Goal: Use online tool/utility: Utilize a website feature to perform a specific function

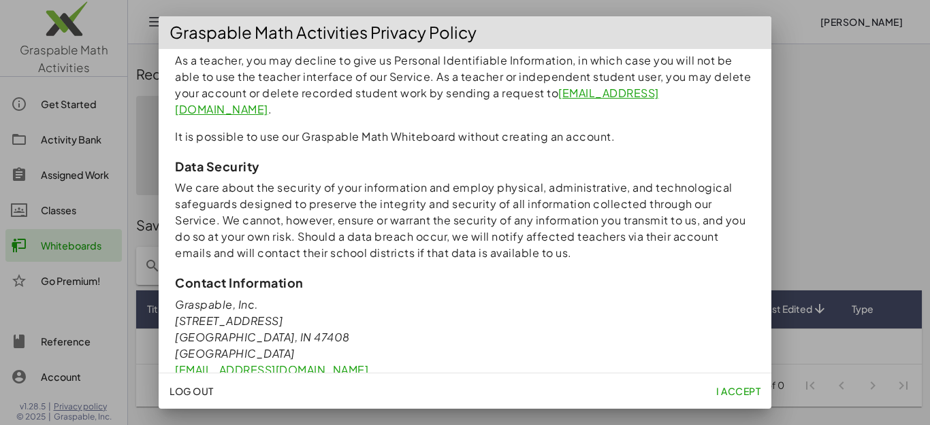
scroll to position [1287, 0]
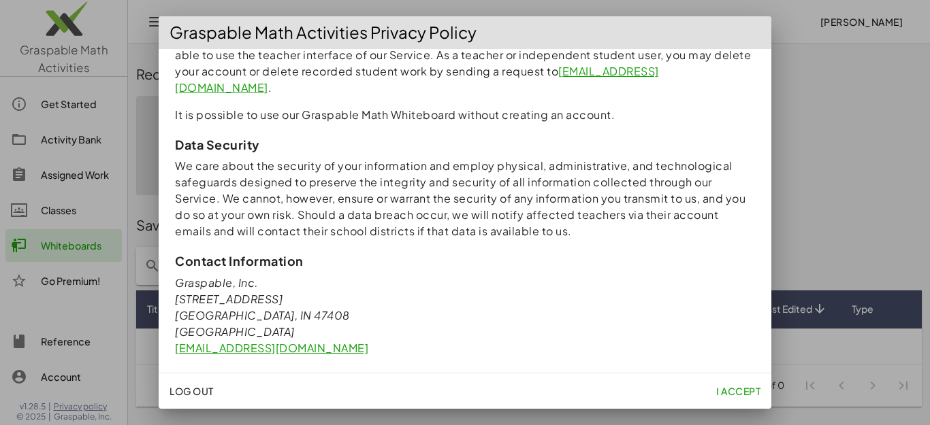
click at [712, 395] on button "I accept" at bounding box center [738, 391] width 55 height 25
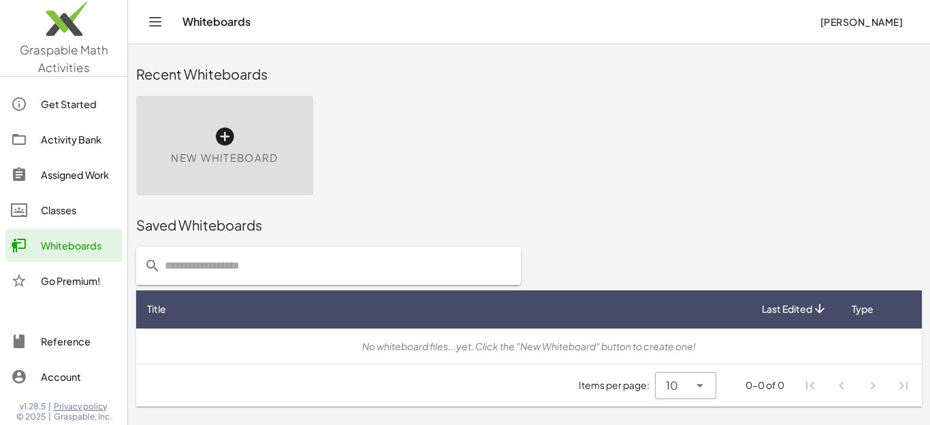
click at [214, 116] on div "New Whiteboard" at bounding box center [224, 145] width 177 height 99
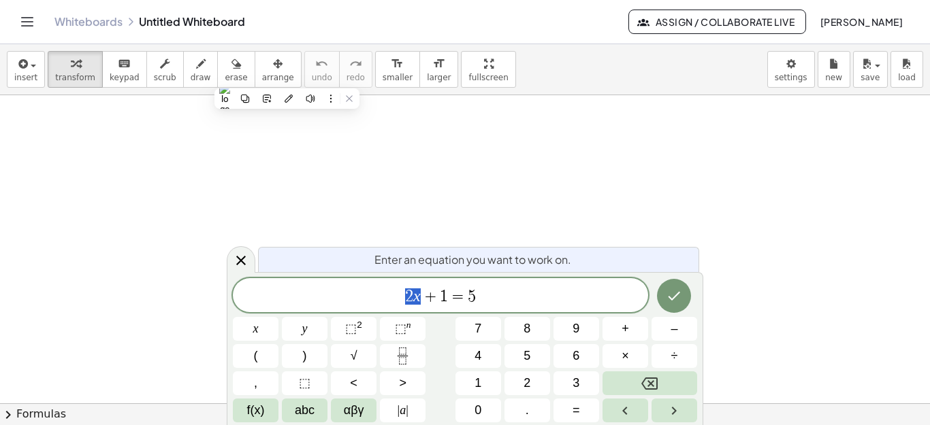
drag, startPoint x: 423, startPoint y: 297, endPoint x: 374, endPoint y: 157, distance: 147.9
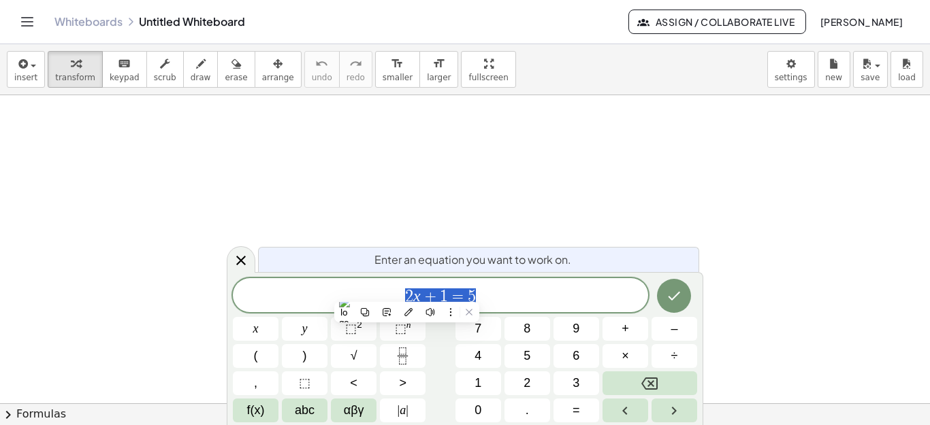
drag, startPoint x: 406, startPoint y: 292, endPoint x: 493, endPoint y: 295, distance: 86.5
click at [669, 291] on icon "Done" at bounding box center [674, 296] width 16 height 16
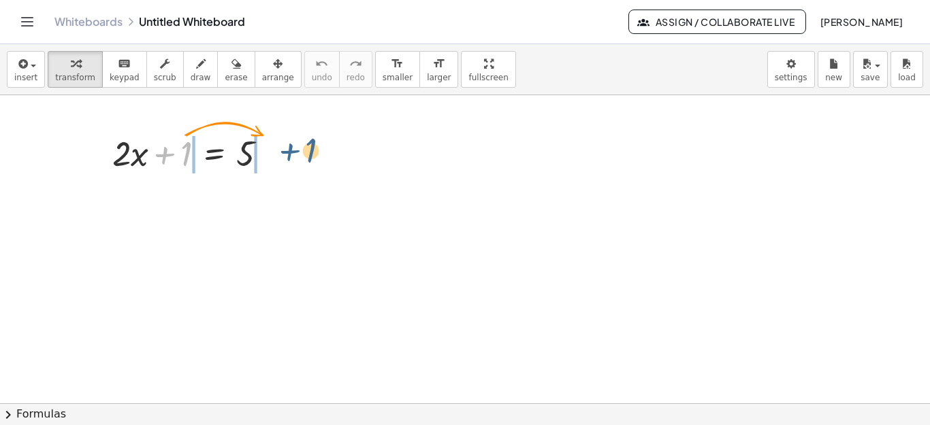
drag, startPoint x: 168, startPoint y: 155, endPoint x: 295, endPoint y: 152, distance: 126.6
click at [295, 152] on div "+ 1 + · 2 · x + 1 = 5" at bounding box center [465, 403] width 930 height 617
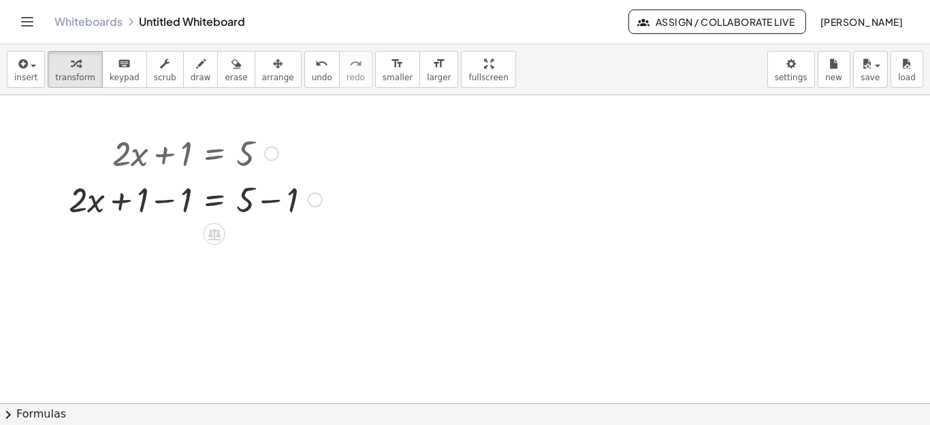
click at [206, 237] on div at bounding box center [215, 234] width 22 height 22
click at [193, 236] on div "−" at bounding box center [187, 234] width 22 height 22
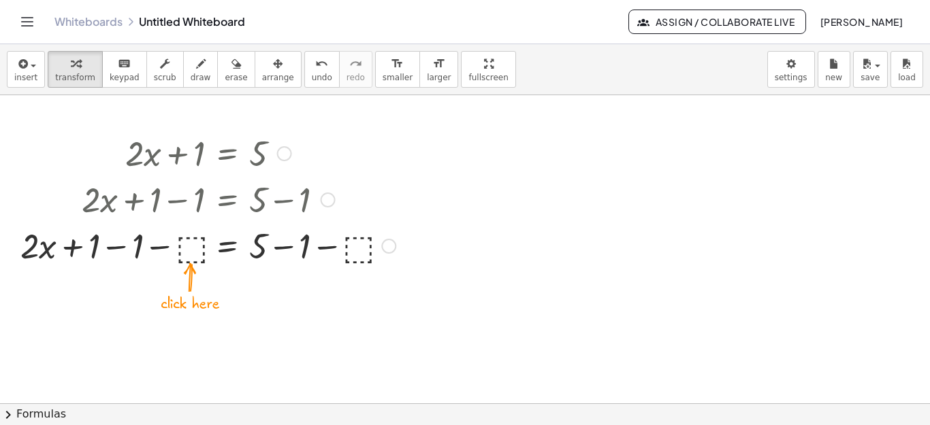
click at [188, 247] on div at bounding box center [208, 245] width 389 height 46
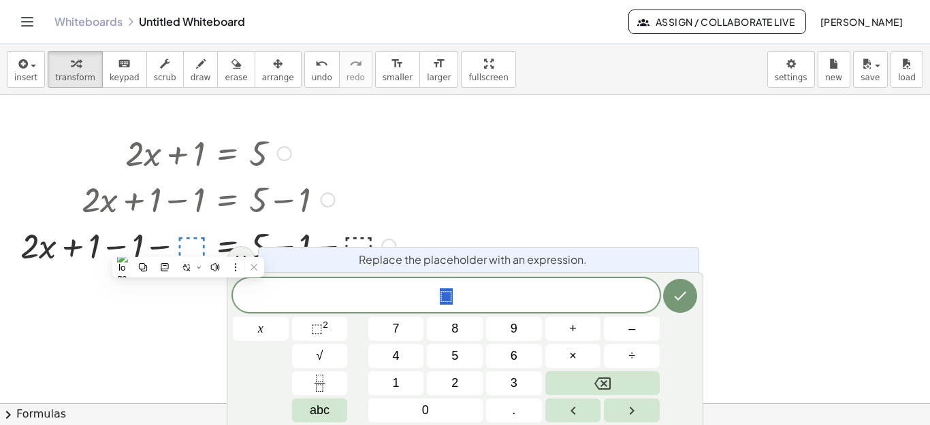
click at [632, 171] on div at bounding box center [465, 403] width 930 height 617
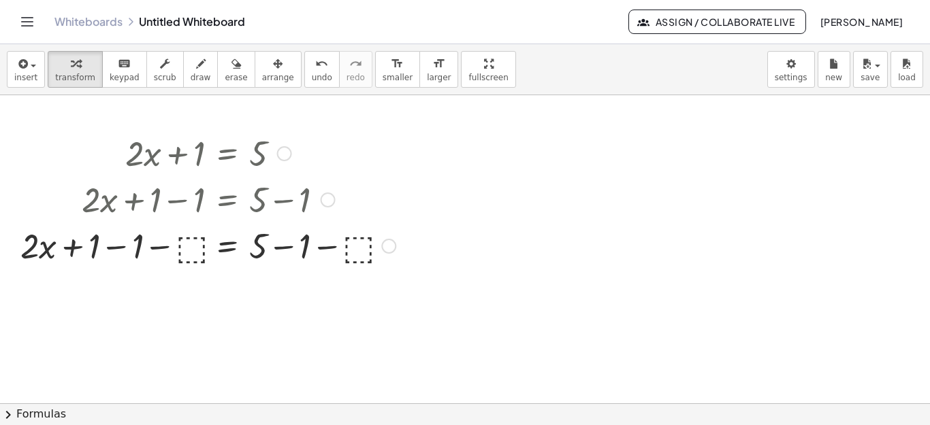
click at [176, 250] on div at bounding box center [208, 245] width 389 height 46
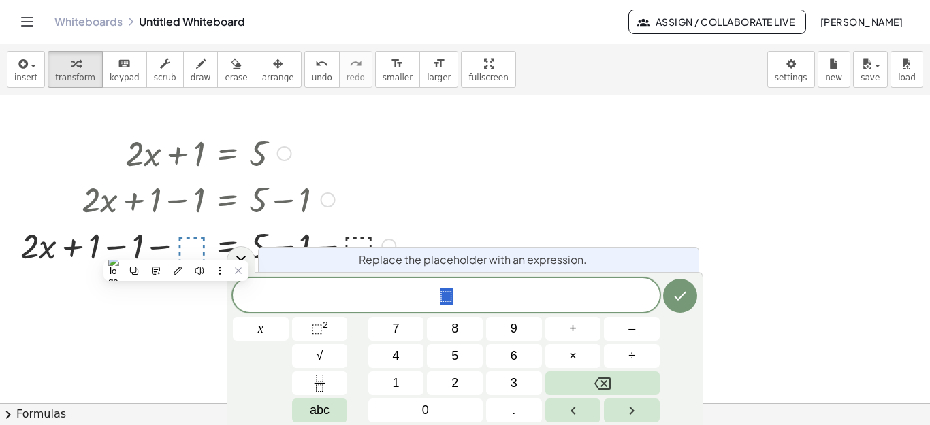
click at [336, 210] on div at bounding box center [208, 199] width 389 height 46
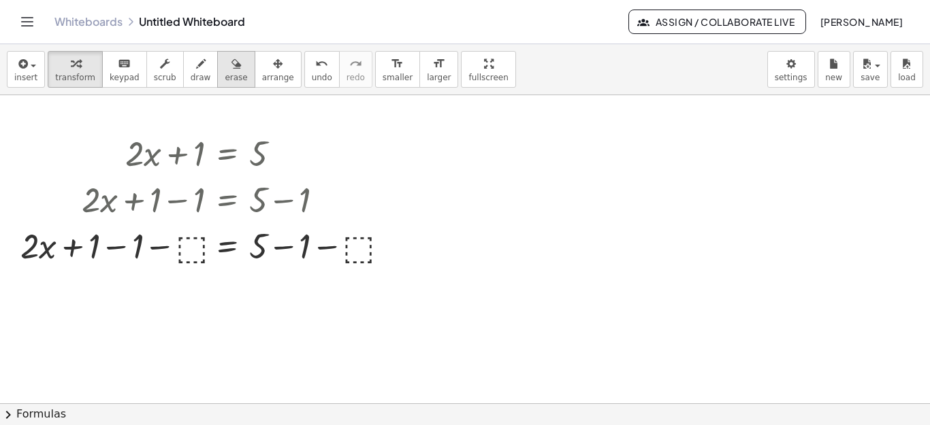
click at [227, 72] on button "erase" at bounding box center [235, 69] width 37 height 37
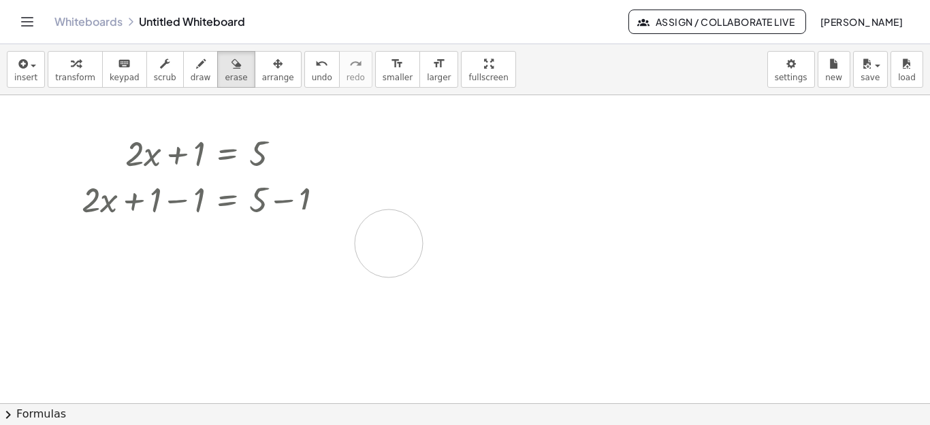
drag, startPoint x: 0, startPoint y: 236, endPoint x: 395, endPoint y: 244, distance: 394.9
click at [395, 244] on div at bounding box center [465, 403] width 930 height 617
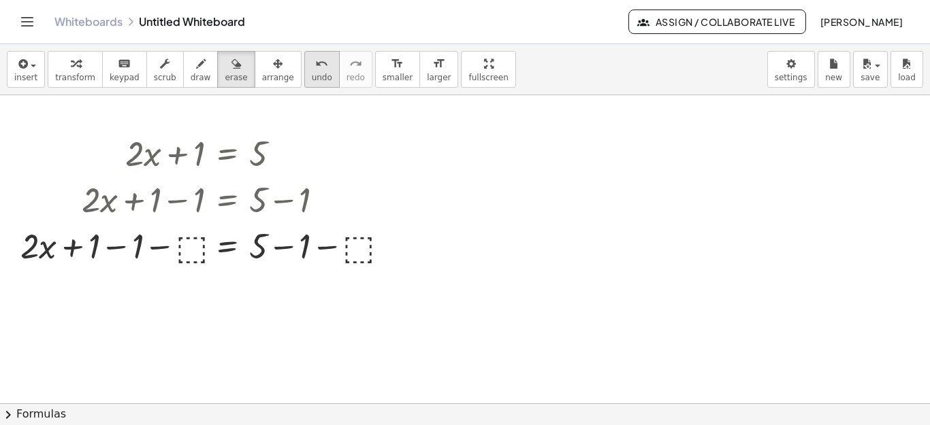
click at [304, 85] on button "undo undo" at bounding box center [321, 69] width 35 height 37
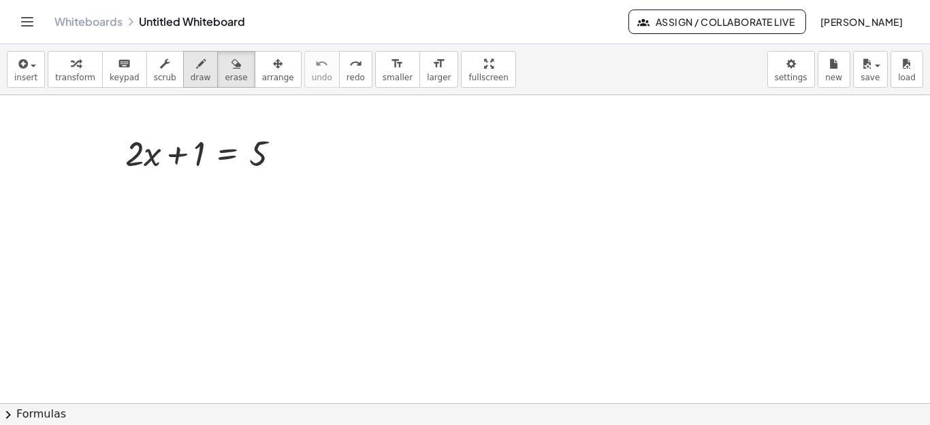
click at [183, 85] on button "draw" at bounding box center [200, 69] width 35 height 37
drag, startPoint x: 180, startPoint y: 156, endPoint x: 302, endPoint y: 159, distance: 121.9
click at [302, 159] on div at bounding box center [465, 403] width 930 height 617
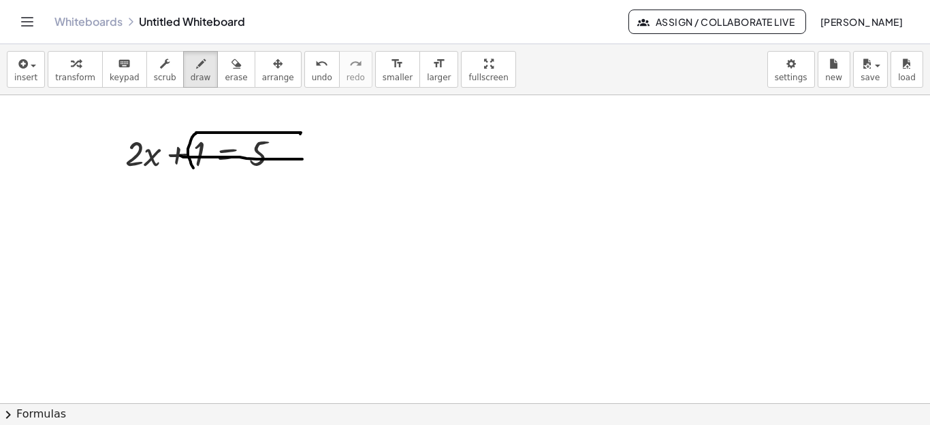
drag, startPoint x: 300, startPoint y: 133, endPoint x: 193, endPoint y: 168, distance: 112.4
click at [193, 168] on div at bounding box center [465, 403] width 930 height 617
click at [194, 169] on div at bounding box center [465, 403] width 930 height 617
drag, startPoint x: 178, startPoint y: 82, endPoint x: 180, endPoint y: 74, distance: 8.4
click at [191, 74] on span "draw" at bounding box center [201, 78] width 20 height 10
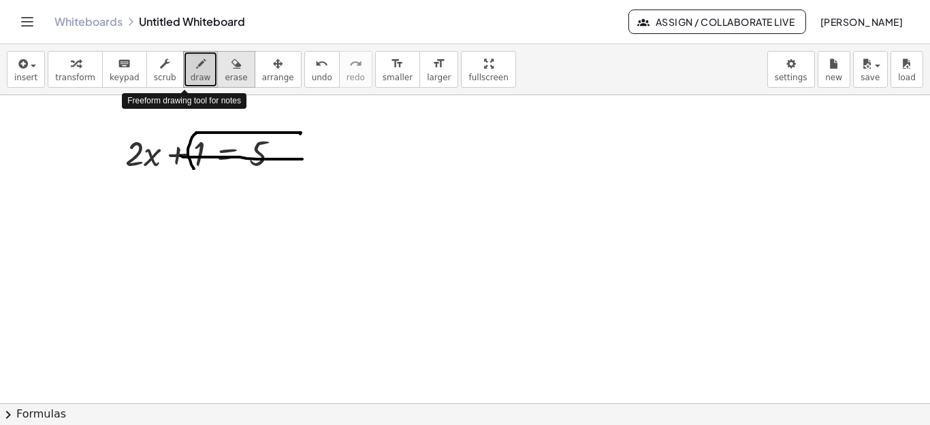
click at [225, 70] on div "button" at bounding box center [236, 63] width 22 height 16
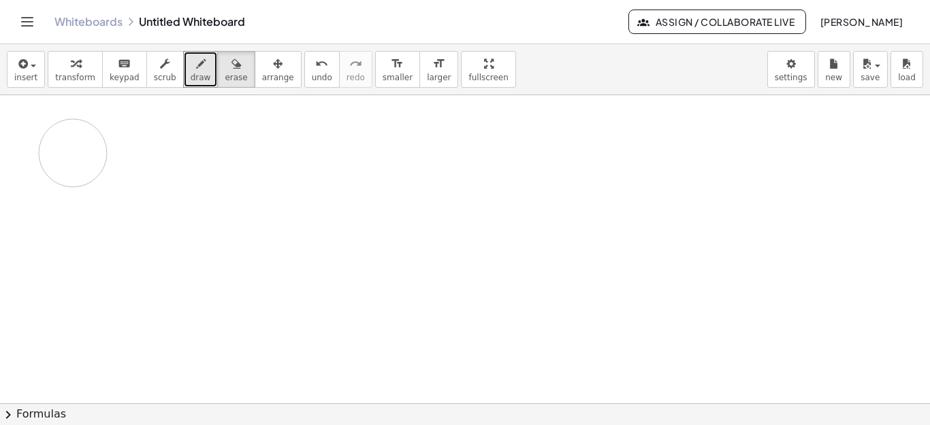
drag, startPoint x: 199, startPoint y: 144, endPoint x: 172, endPoint y: 155, distance: 28.7
click at [172, 155] on div at bounding box center [465, 403] width 930 height 617
click at [189, 83] on button "draw" at bounding box center [200, 69] width 35 height 37
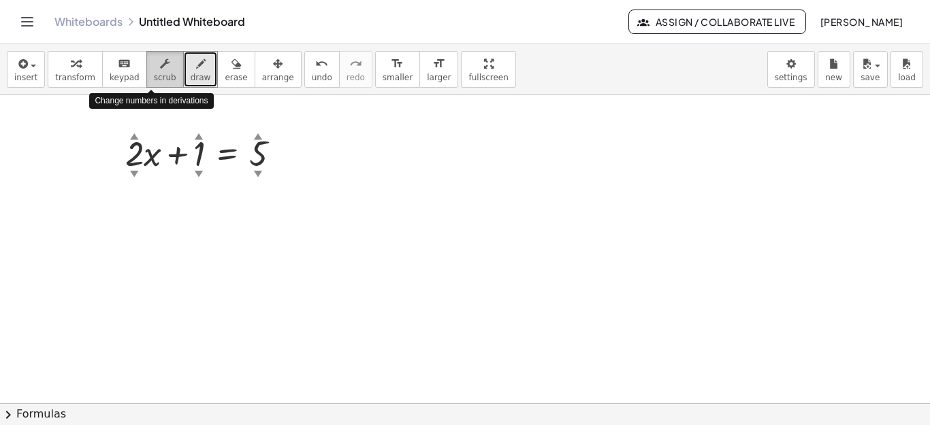
click at [146, 71] on button "scrub" at bounding box center [164, 69] width 37 height 37
drag, startPoint x: 193, startPoint y: 158, endPoint x: 275, endPoint y: 142, distance: 83.2
click at [289, 137] on div at bounding box center [208, 152] width 180 height 46
drag, startPoint x: 275, startPoint y: 142, endPoint x: 244, endPoint y: 156, distance: 34.1
click at [270, 144] on div at bounding box center [208, 152] width 180 height 46
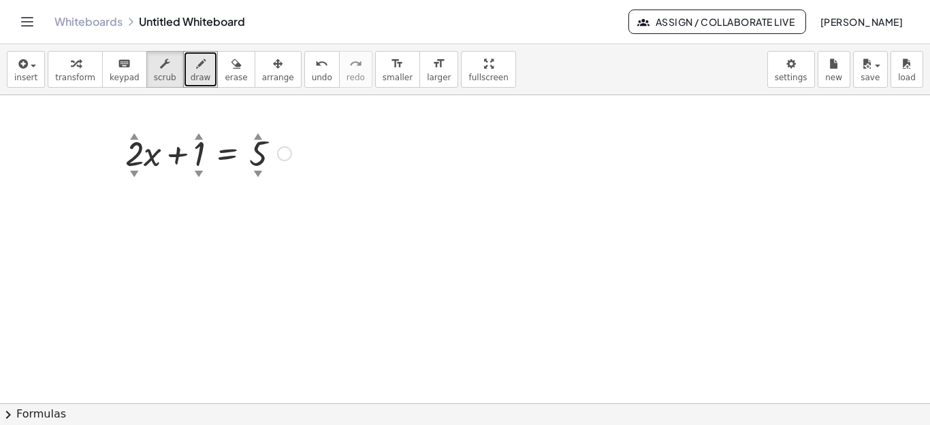
click at [197, 174] on div "▼" at bounding box center [199, 173] width 9 height 12
drag, startPoint x: 197, startPoint y: 143, endPoint x: 321, endPoint y: 144, distance: 123.2
click at [321, 144] on div "+ · 2 ▲ ▼ · x + 1 ▲ ▼ = 5 ▲ ▼" at bounding box center [465, 403] width 930 height 617
click at [255, 135] on div "▲" at bounding box center [258, 136] width 9 height 12
click at [259, 135] on div "▲" at bounding box center [258, 136] width 9 height 12
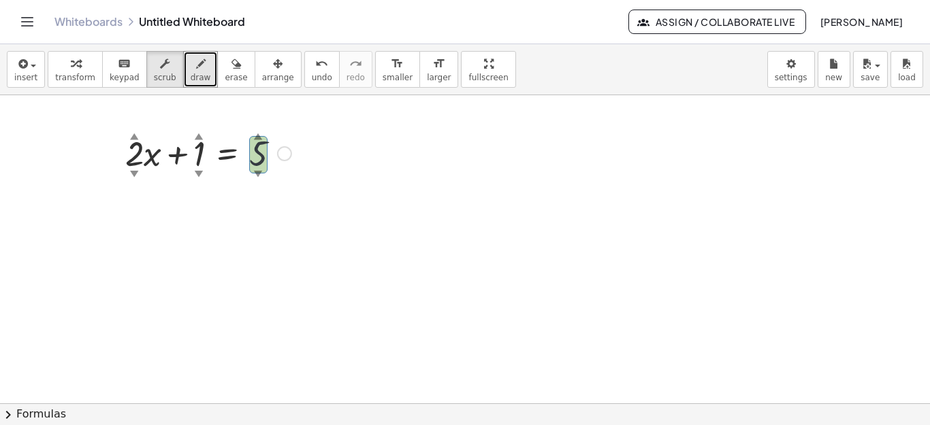
click at [259, 135] on div "▲" at bounding box center [258, 136] width 9 height 12
click at [261, 87] on button "arrange" at bounding box center [278, 69] width 47 height 37
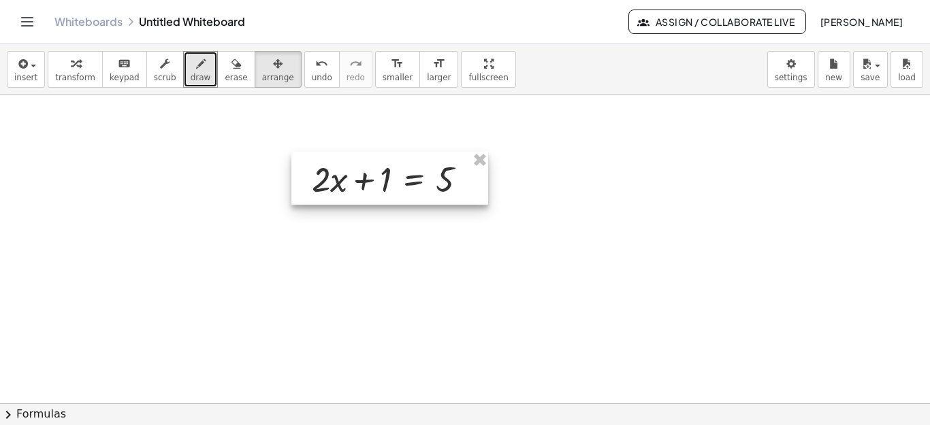
drag, startPoint x: 195, startPoint y: 158, endPoint x: 389, endPoint y: 189, distance: 197.1
click at [389, 189] on div at bounding box center [389, 178] width 197 height 53
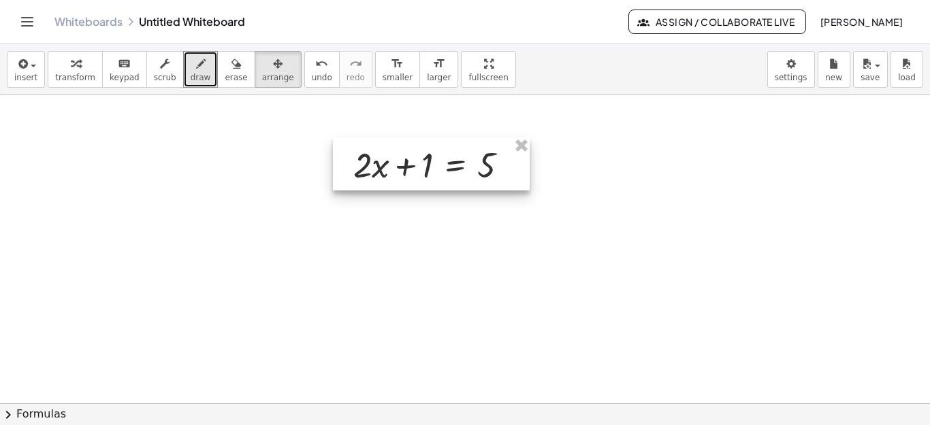
drag, startPoint x: 347, startPoint y: 176, endPoint x: 378, endPoint y: 157, distance: 36.7
click at [378, 157] on div at bounding box center [431, 163] width 197 height 53
click at [260, 154] on div at bounding box center [465, 403] width 930 height 617
drag, startPoint x: 450, startPoint y: 67, endPoint x: 336, endPoint y: 140, distance: 135.6
click at [450, 137] on div "insert select one: Math Expression Function Text Youtube Video Graphing Geometr…" at bounding box center [465, 234] width 930 height 381
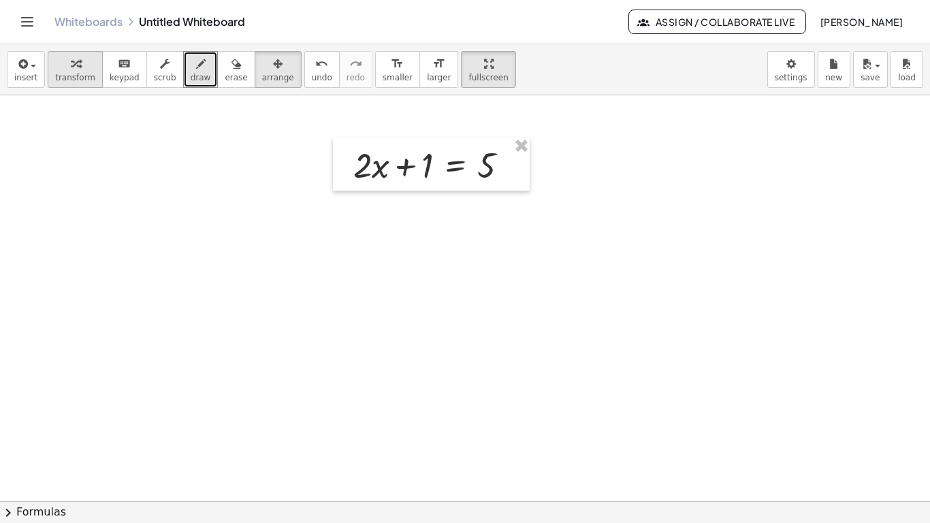
click at [78, 73] on span "transform" at bounding box center [75, 78] width 40 height 10
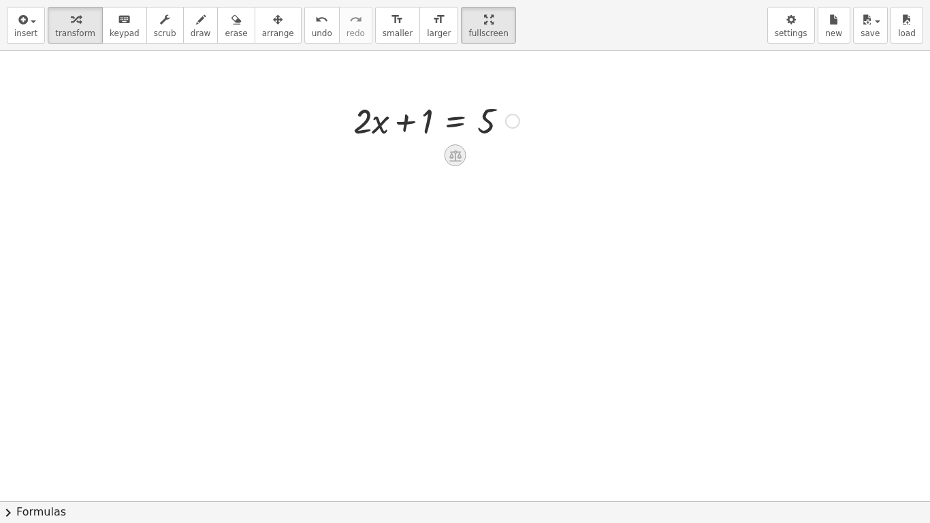
click at [447, 156] on div at bounding box center [455, 155] width 22 height 22
click at [506, 154] on icon at bounding box center [510, 155] width 12 height 12
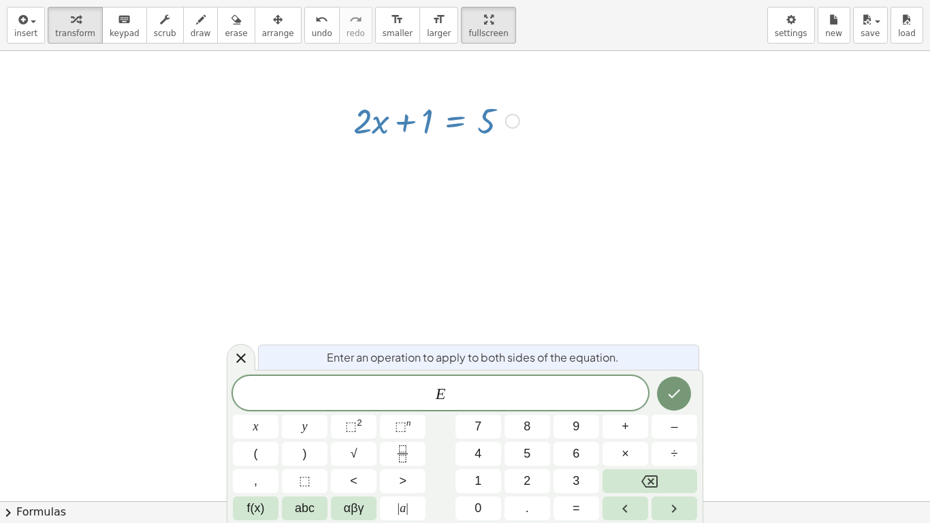
click at [506, 154] on div at bounding box center [465, 501] width 930 height 900
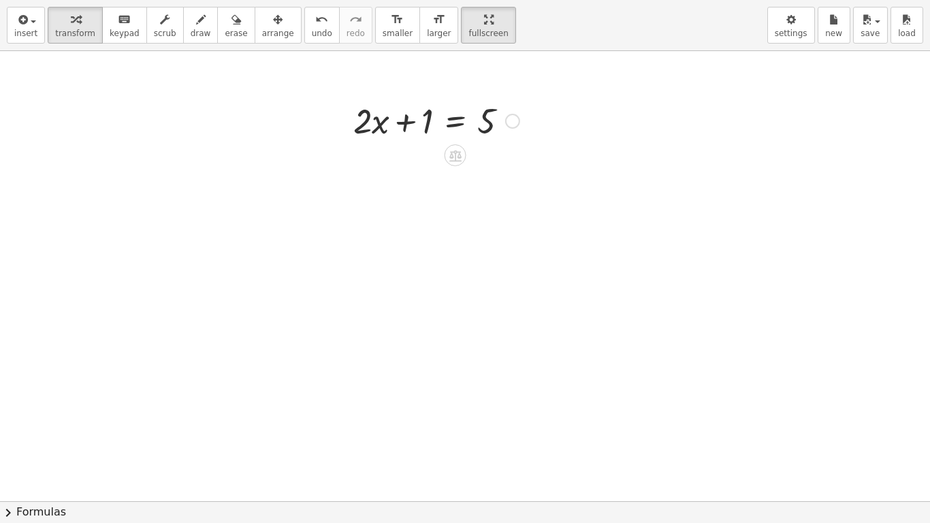
click at [459, 157] on icon at bounding box center [455, 156] width 12 height 12
click at [453, 161] on span "×" at bounding box center [455, 156] width 8 height 20
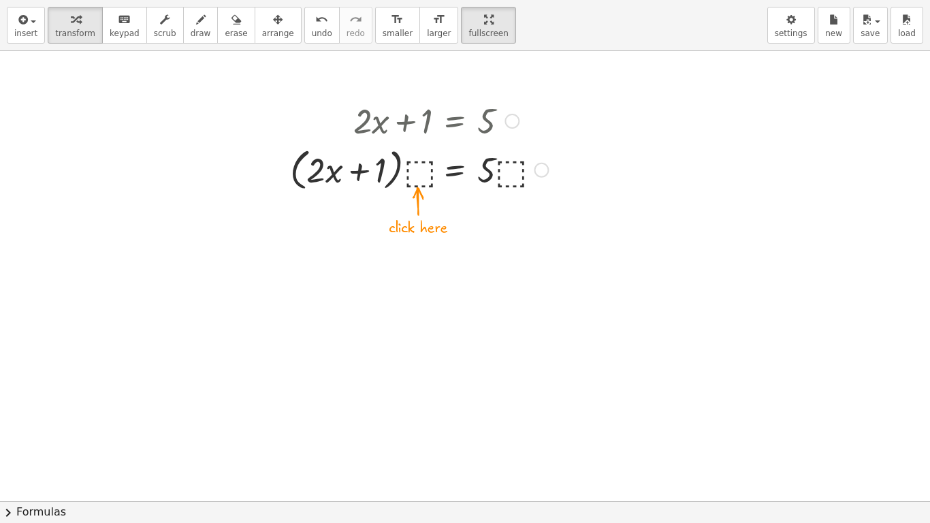
click at [417, 174] on div at bounding box center [419, 169] width 272 height 52
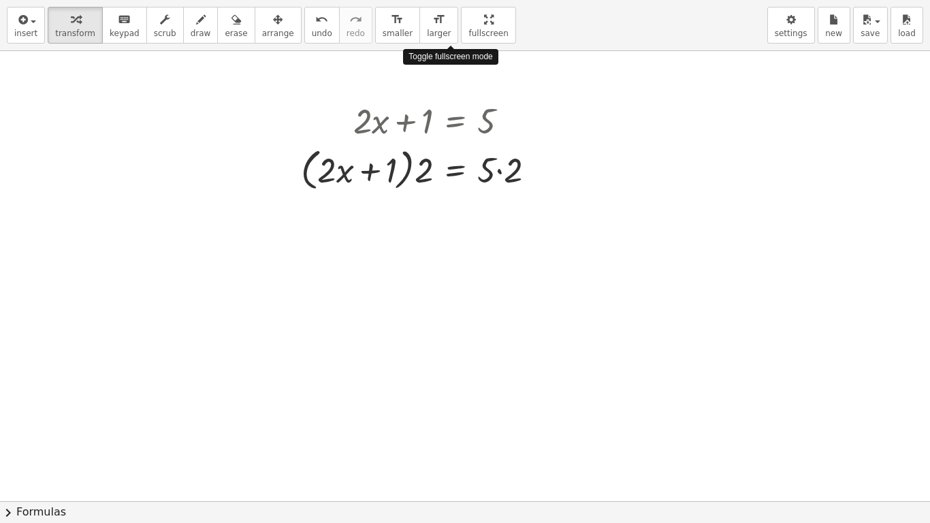
drag, startPoint x: 452, startPoint y: 12, endPoint x: 452, endPoint y: -58, distance: 70.1
click at [452, 0] on html "Graspable Math Activities Get Started Activity Bank Assigned Work Classes White…" at bounding box center [465, 261] width 930 height 523
